Goal: Check status: Check status

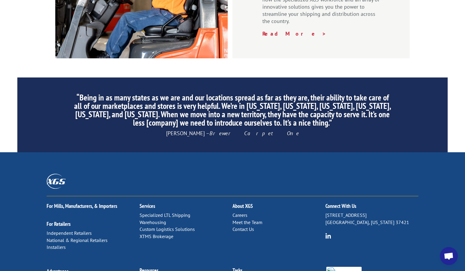
scroll to position [882, 0]
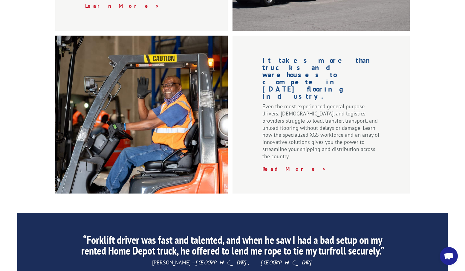
scroll to position [732, 0]
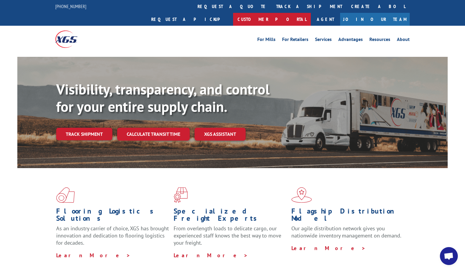
click at [311, 13] on link "Customer Portal" at bounding box center [272, 19] width 78 height 13
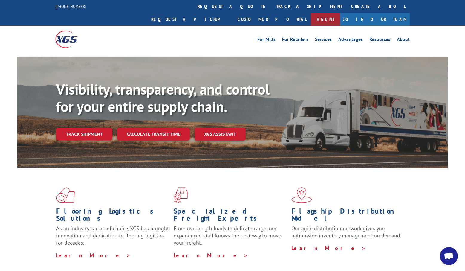
click at [340, 13] on link "Agent" at bounding box center [325, 19] width 29 height 13
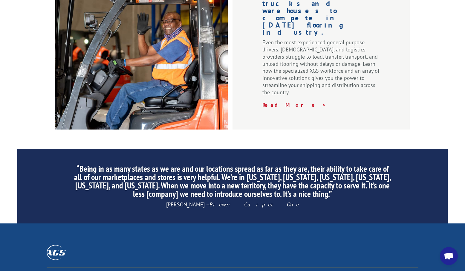
scroll to position [836, 0]
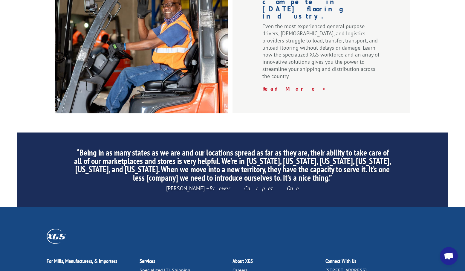
click at [449, 257] on span "Open chat" at bounding box center [448, 256] width 10 height 8
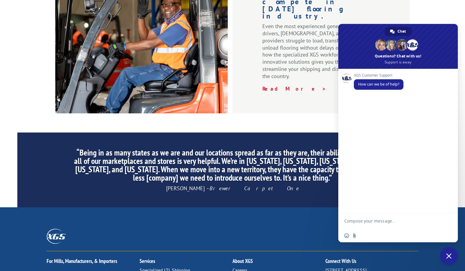
click at [383, 223] on textarea "Compose your message..." at bounding box center [391, 223] width 94 height 11
type textarea "Hello,"
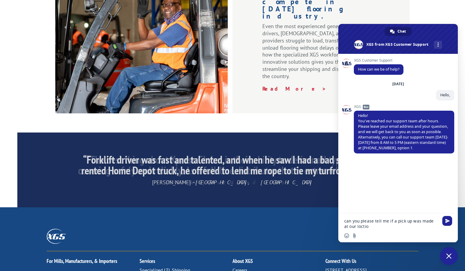
type textarea "can you please tell me if a pick up was made at our loction"
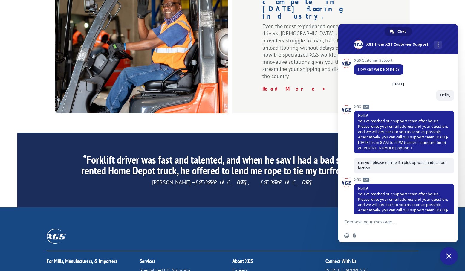
scroll to position [23, 0]
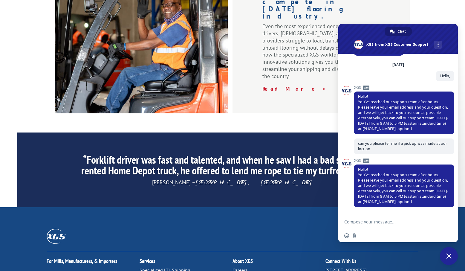
click at [392, 219] on textarea "Compose your message..." at bounding box center [391, 221] width 94 height 5
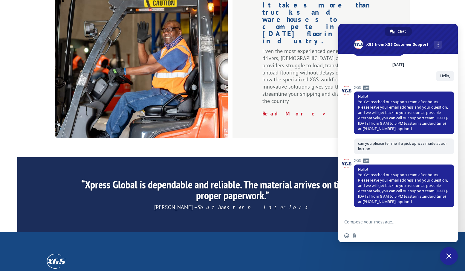
scroll to position [806, 0]
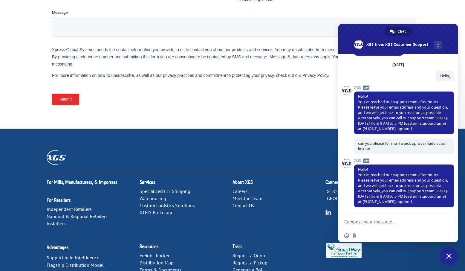
scroll to position [253, 0]
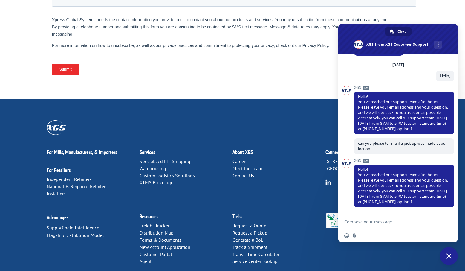
click at [154, 222] on link "Freight Tracker" at bounding box center [154, 225] width 30 height 6
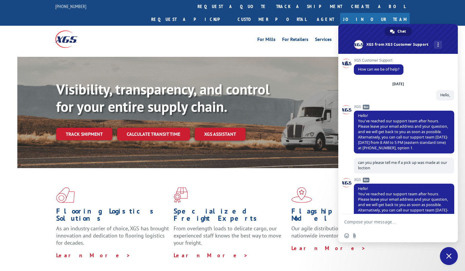
click at [210, 187] on span at bounding box center [232, 195] width 117 height 16
click at [255, 187] on span at bounding box center [232, 195] width 117 height 16
click at [90, 128] on link "Track shipment" at bounding box center [84, 134] width 56 height 13
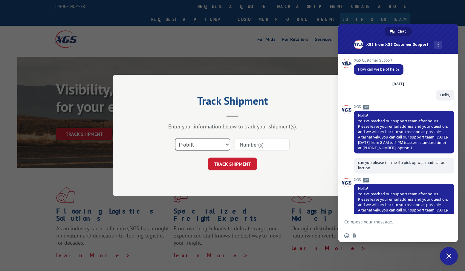
drag, startPoint x: 218, startPoint y: 145, endPoint x: 215, endPoint y: 143, distance: 3.3
click at [215, 143] on select "Select category... Probill BOL PO" at bounding box center [202, 144] width 55 height 13
click at [247, 126] on div "Enter your information below to track your shipment(s)." at bounding box center [232, 126] width 179 height 7
drag, startPoint x: 136, startPoint y: 192, endPoint x: 122, endPoint y: 213, distance: 25.3
click at [130, 201] on div "Track Shipment Enter your information below to track your shipment(s). Select c…" at bounding box center [232, 135] width 465 height 271
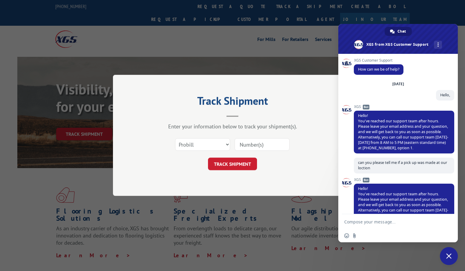
click at [122, 213] on div "Track Shipment Enter your information below to track your shipment(s). Select c…" at bounding box center [232, 135] width 465 height 271
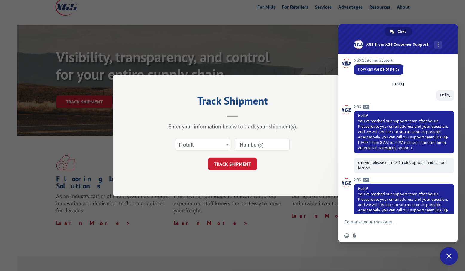
scroll to position [90, 0]
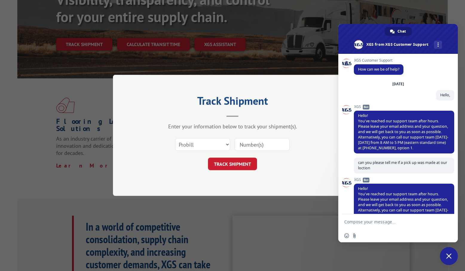
click at [276, 112] on header "Track Shipment" at bounding box center [232, 106] width 179 height 20
click at [452, 258] on span "Close chat" at bounding box center [449, 256] width 18 height 18
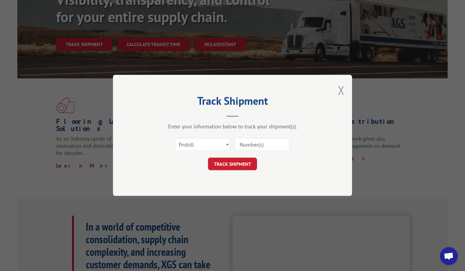
drag, startPoint x: 337, startPoint y: 89, endPoint x: 341, endPoint y: 90, distance: 3.9
click at [339, 89] on div "Track Shipment Enter your information below to track your shipment(s). Select c…" at bounding box center [232, 135] width 239 height 121
click at [342, 90] on button "Close modal" at bounding box center [341, 90] width 7 height 16
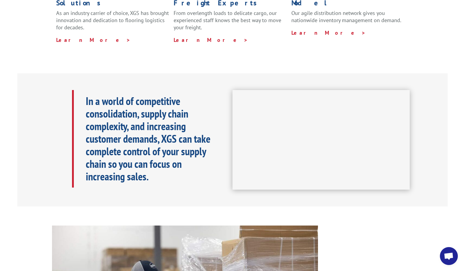
scroll to position [209, 0]
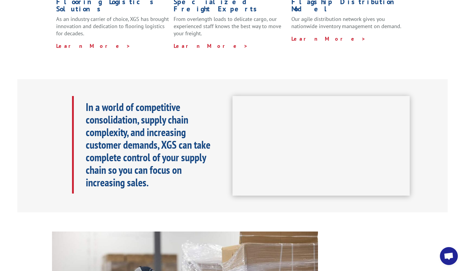
click at [418, 59] on div "Flooring Logistics Solutions As an industry carrier of choice, XGS has brought …" at bounding box center [232, 19] width 465 height 120
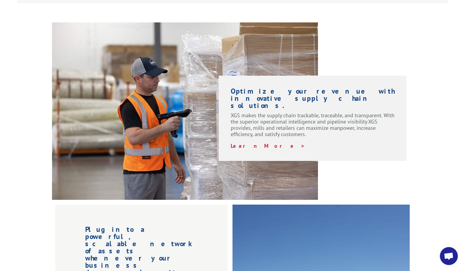
scroll to position [418, 0]
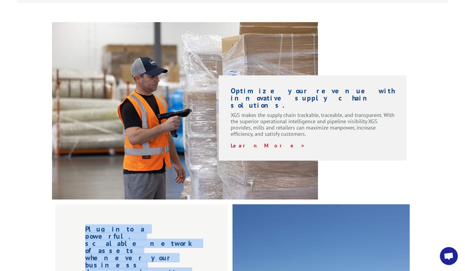
drag, startPoint x: 464, startPoint y: 150, endPoint x: 459, endPoint y: 186, distance: 36.8
click at [459, 188] on div "Visibility, transparency, and control for your entire supply chain. Track shipm…" at bounding box center [232, 129] width 465 height 991
click at [430, 142] on div "Optimize your revenue with innovative supply chain solutions. XGS makes the sup…" at bounding box center [232, 110] width 465 height 177
drag, startPoint x: 428, startPoint y: 178, endPoint x: 428, endPoint y: 183, distance: 5.1
click at [428, 179] on div "Optimize your revenue with innovative supply chain solutions. XGS makes the sup…" at bounding box center [232, 110] width 465 height 177
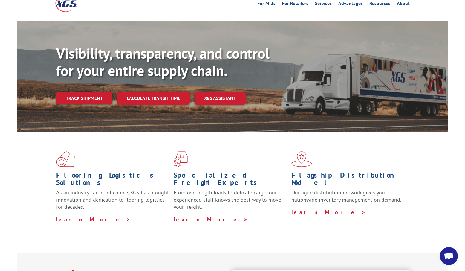
scroll to position [0, 0]
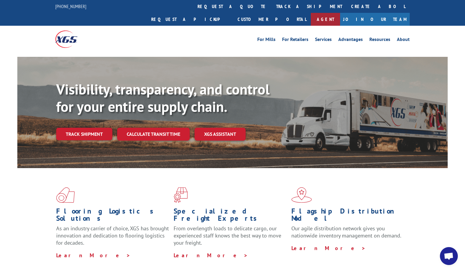
click at [340, 13] on link "Agent" at bounding box center [325, 19] width 29 height 13
